Goal: Find contact information: Find contact information

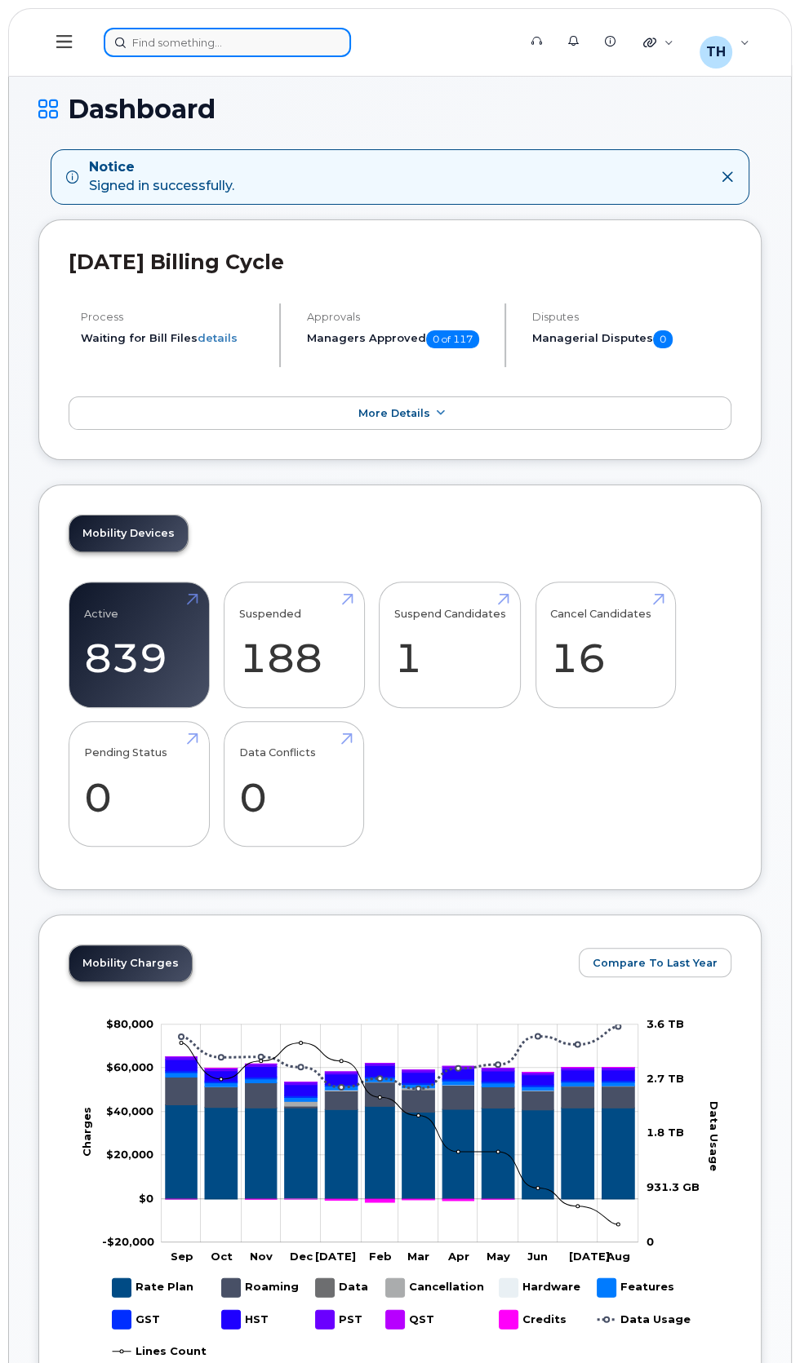
click at [228, 42] on div at bounding box center [305, 42] width 403 height 29
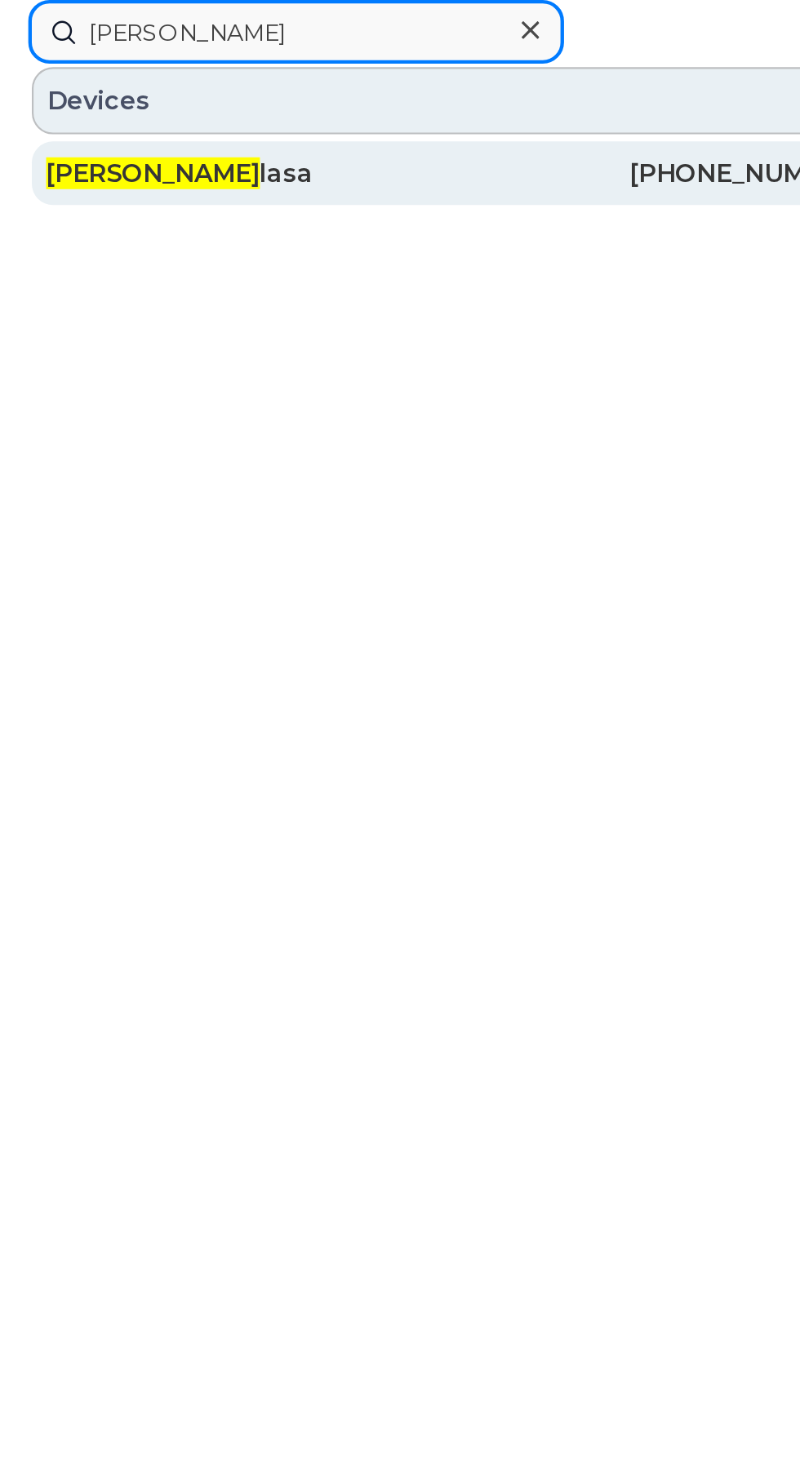
type input "Maria ba"
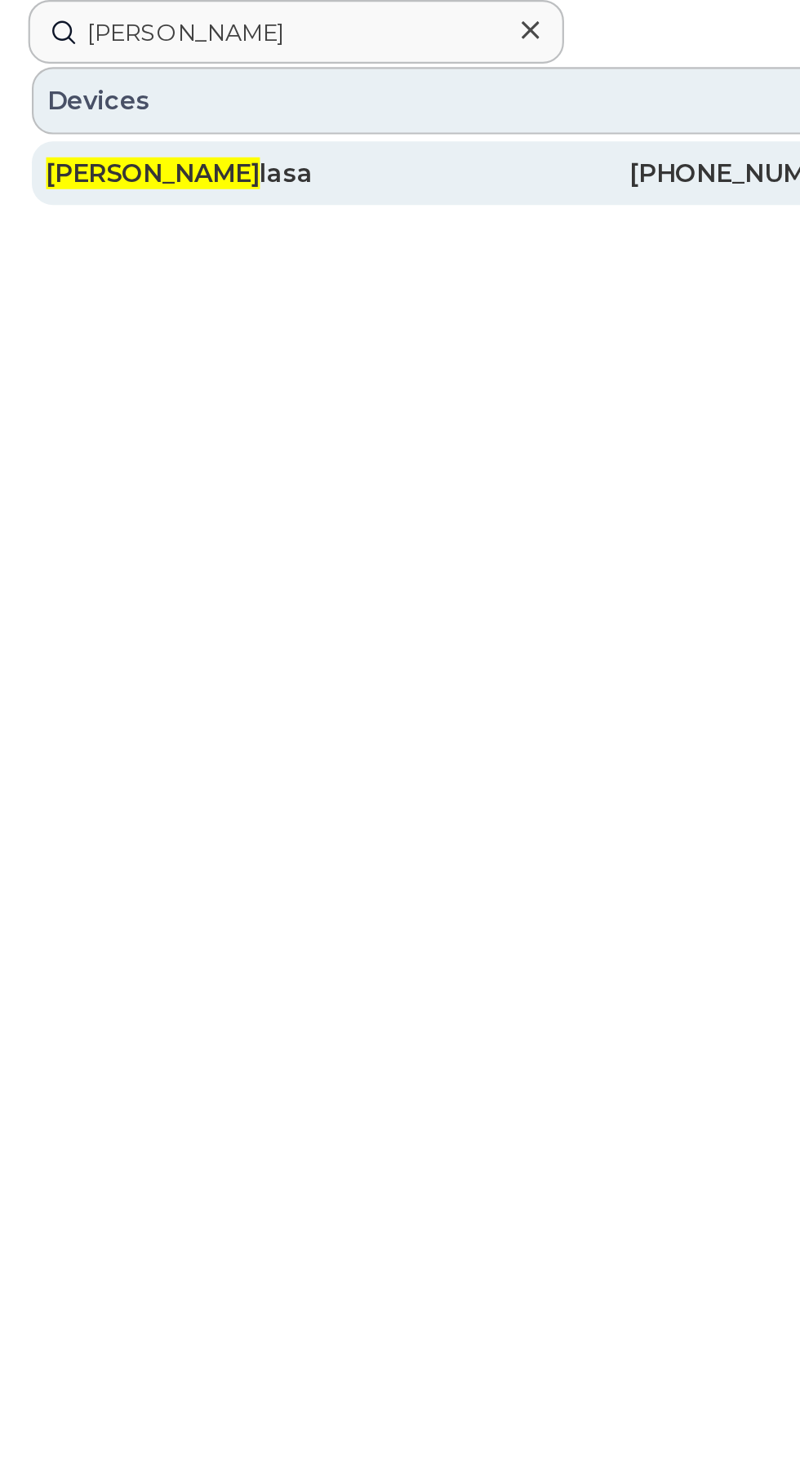
click at [400, 72] on div "[PHONE_NUMBER]" at bounding box center [494, 79] width 189 height 29
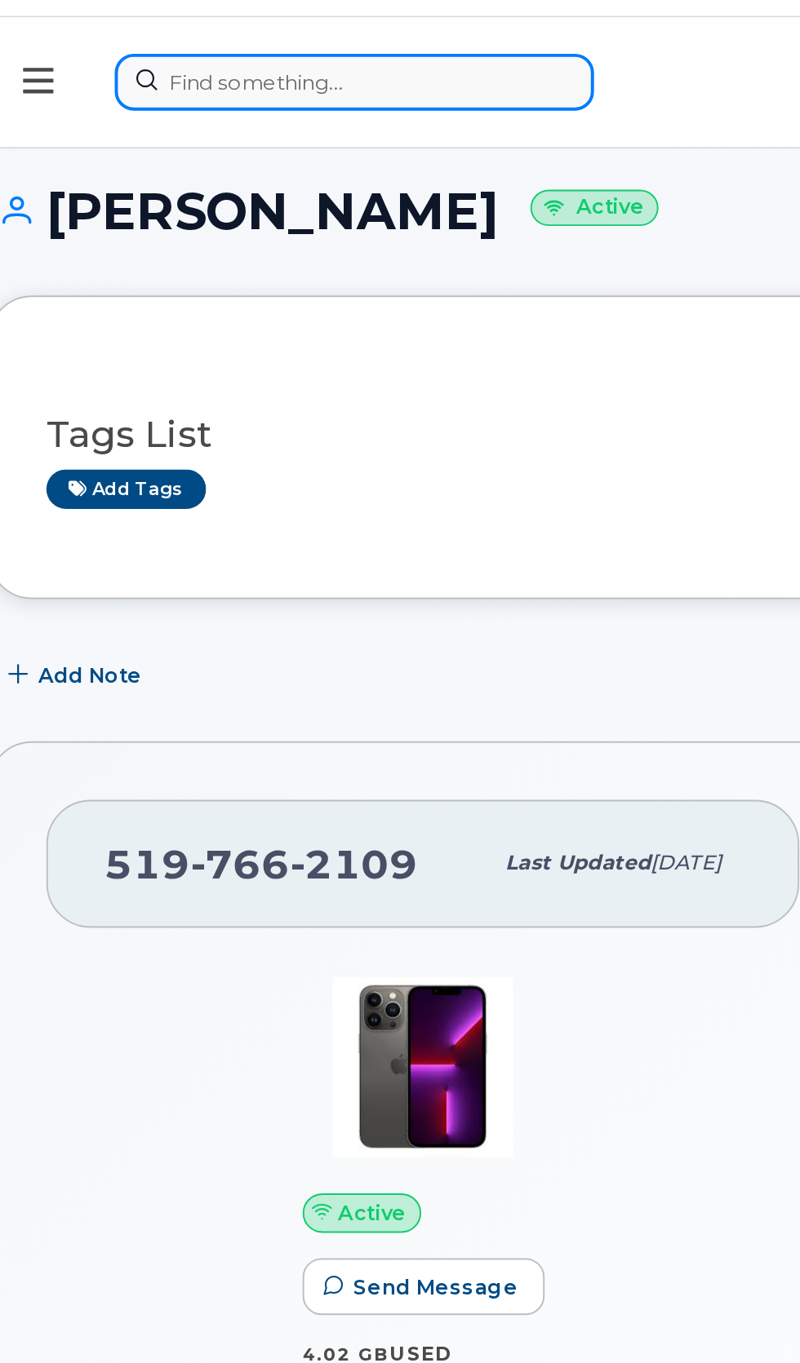
click at [264, 48] on div at bounding box center [305, 42] width 403 height 29
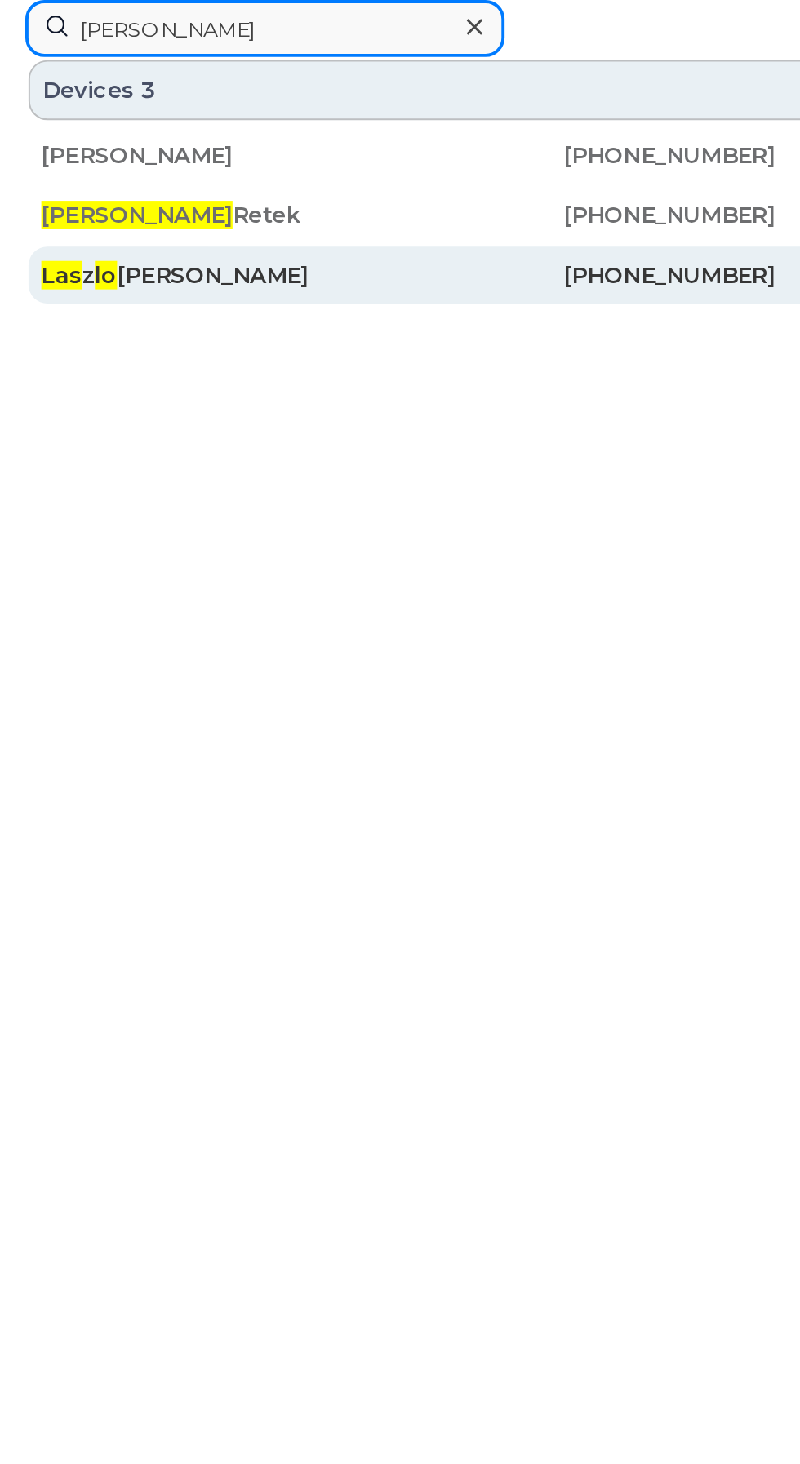
type input "[PERSON_NAME]"
click at [286, 135] on div "[PHONE_NUMBER]" at bounding box center [305, 142] width 189 height 16
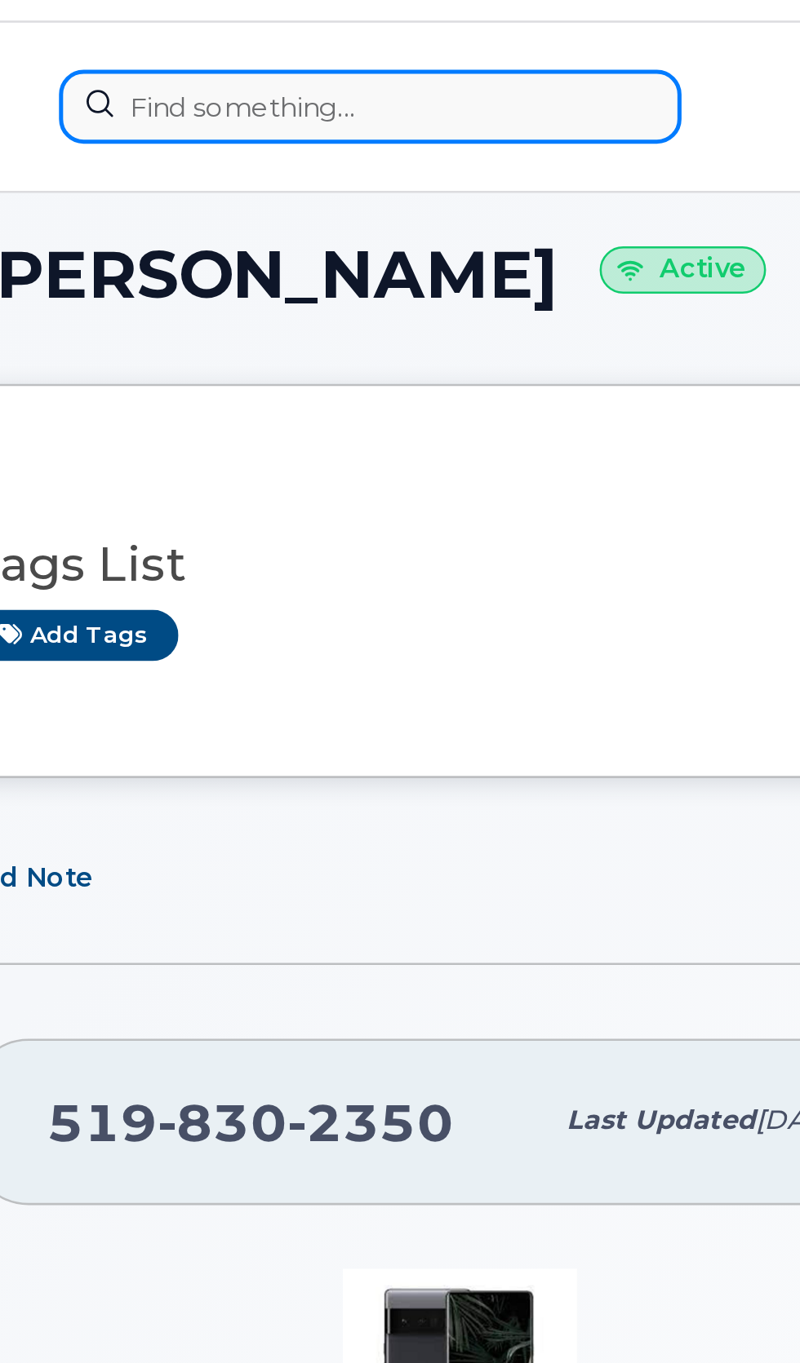
click at [250, 45] on div at bounding box center [305, 42] width 403 height 29
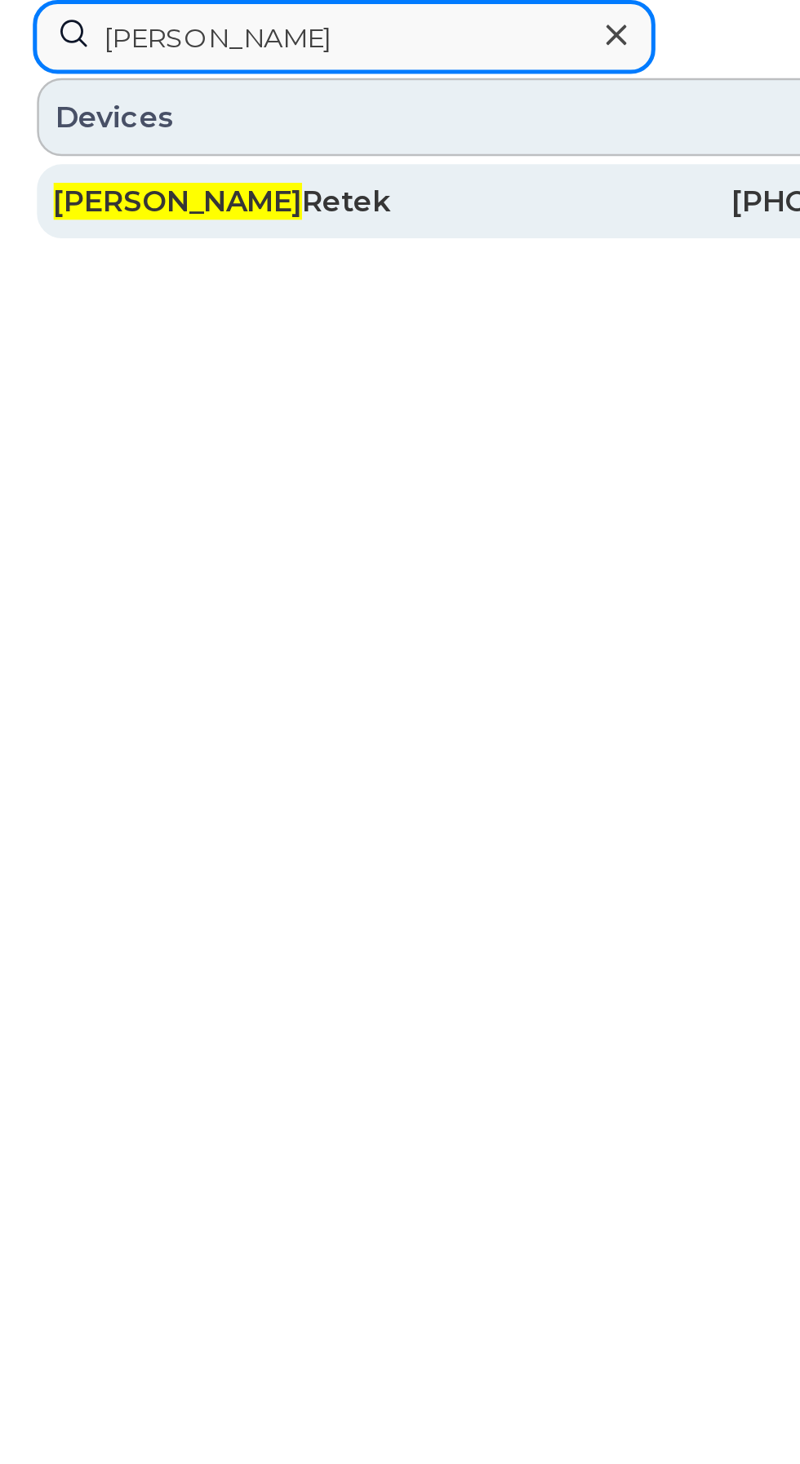
type input "Laslo"
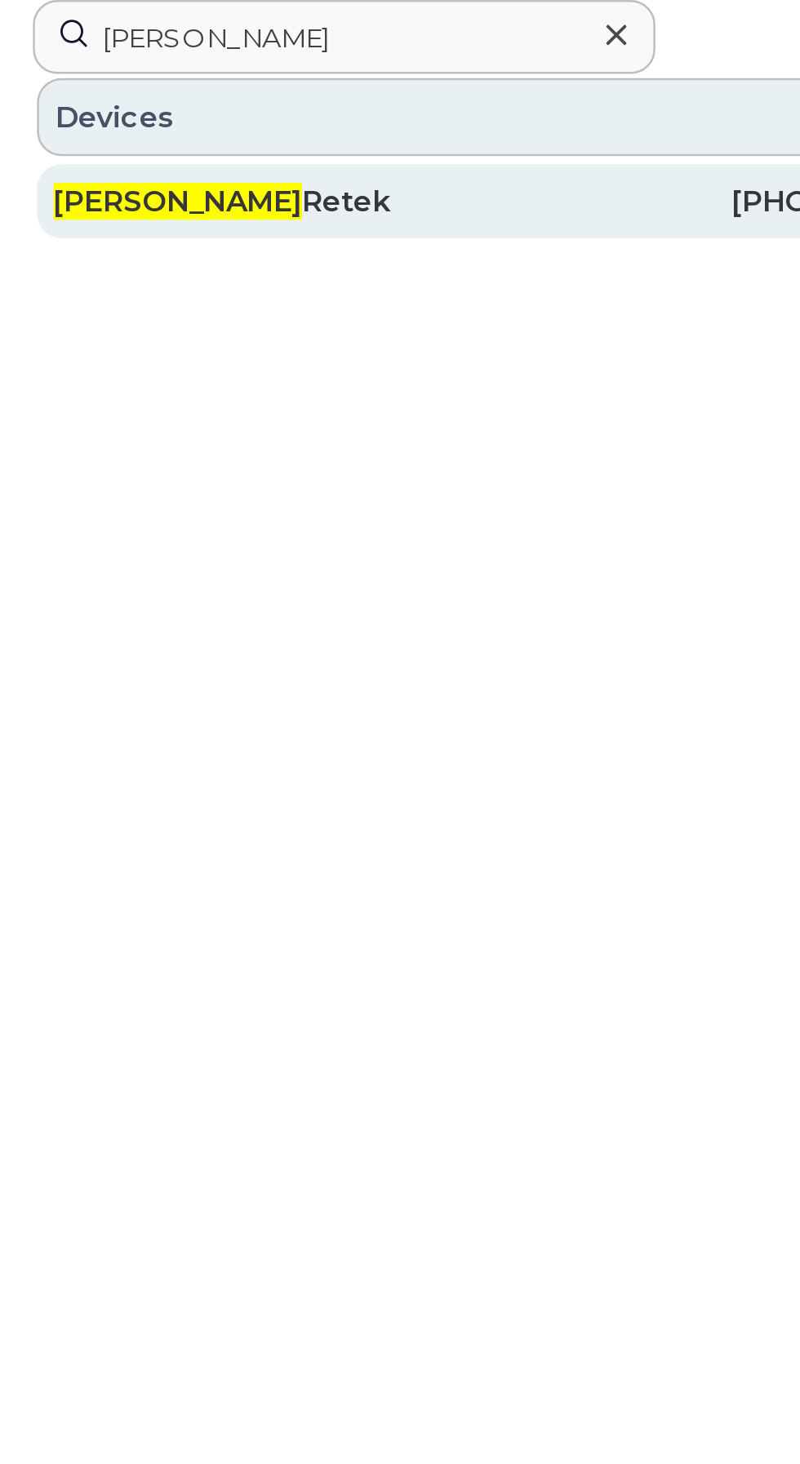
click at [214, 75] on div "226-218-4702" at bounding box center [305, 80] width 189 height 16
